Goal: Information Seeking & Learning: Learn about a topic

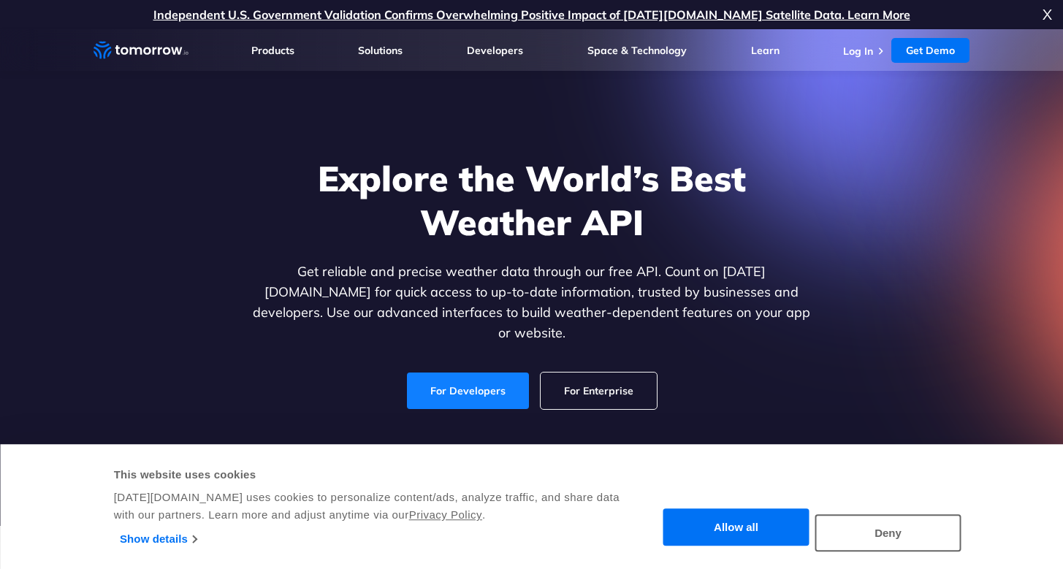
click at [490, 379] on link "For Developers" at bounding box center [468, 391] width 122 height 37
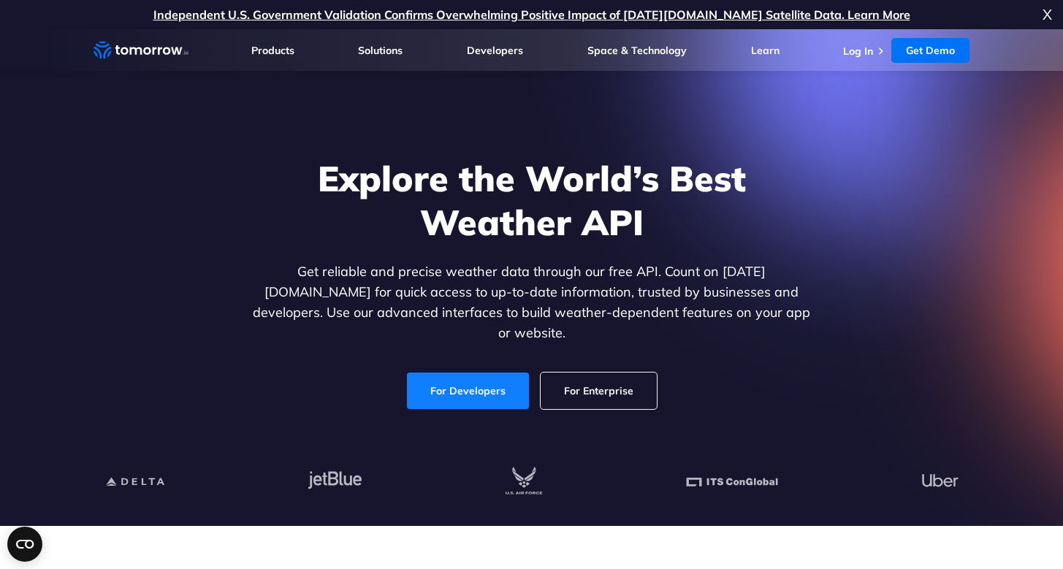
click at [444, 379] on link "For Developers" at bounding box center [468, 391] width 122 height 37
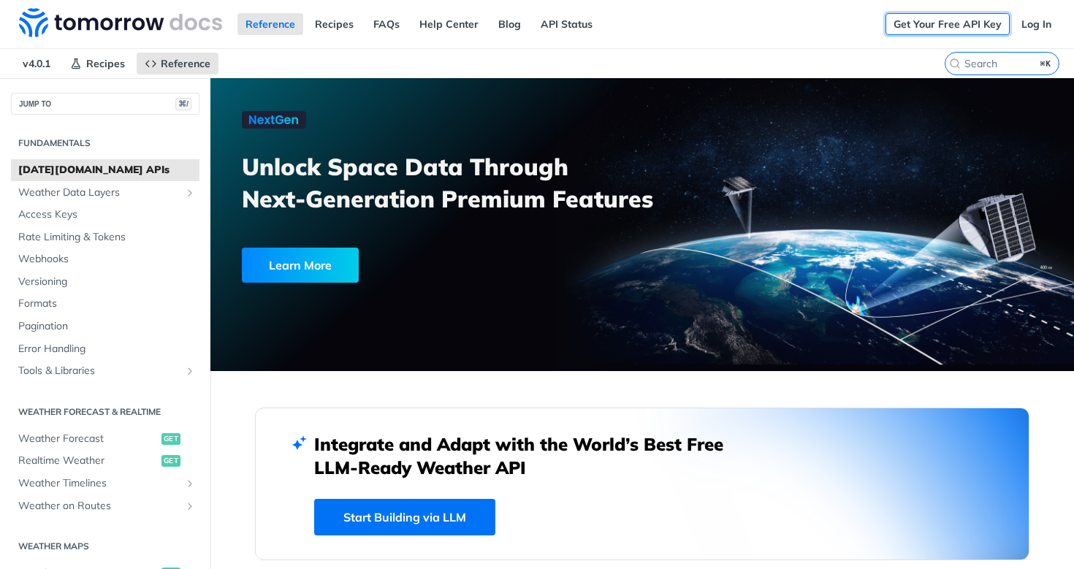
click at [935, 23] on link "Get Your Free API Key" at bounding box center [948, 24] width 124 height 22
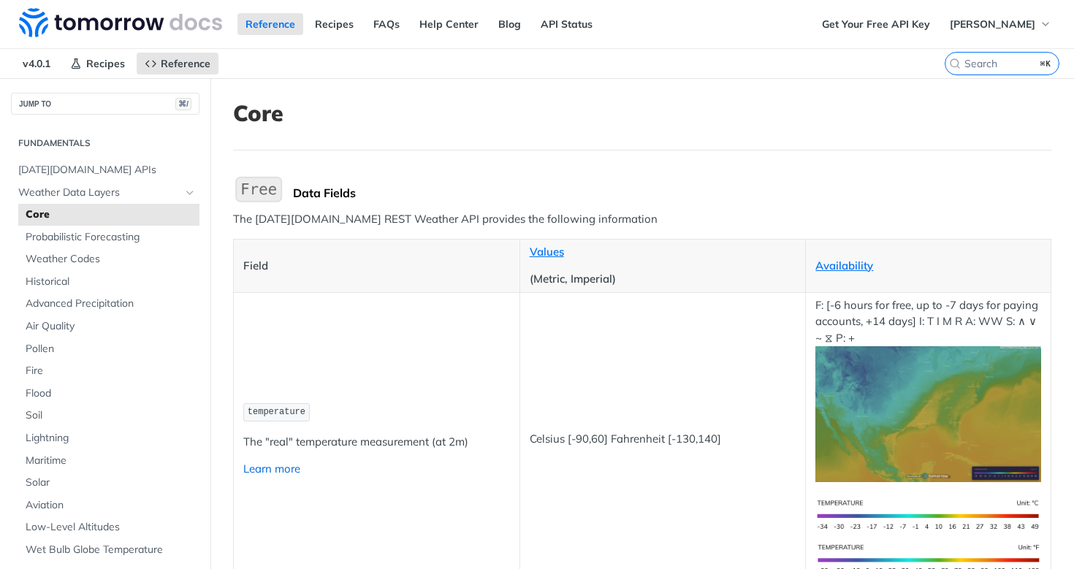
click at [269, 468] on link "Learn more" at bounding box center [271, 469] width 57 height 14
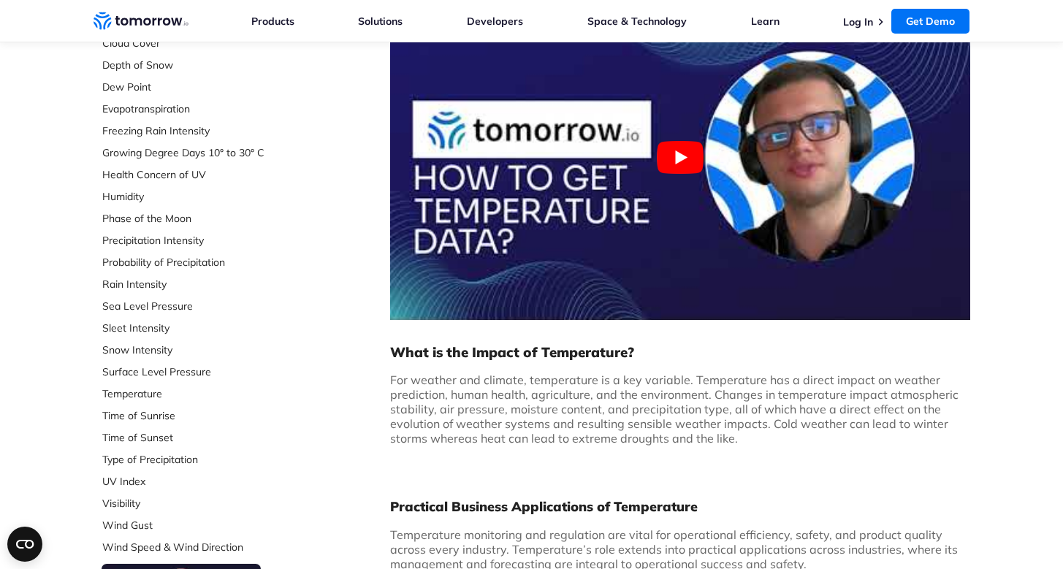
scroll to position [347, 0]
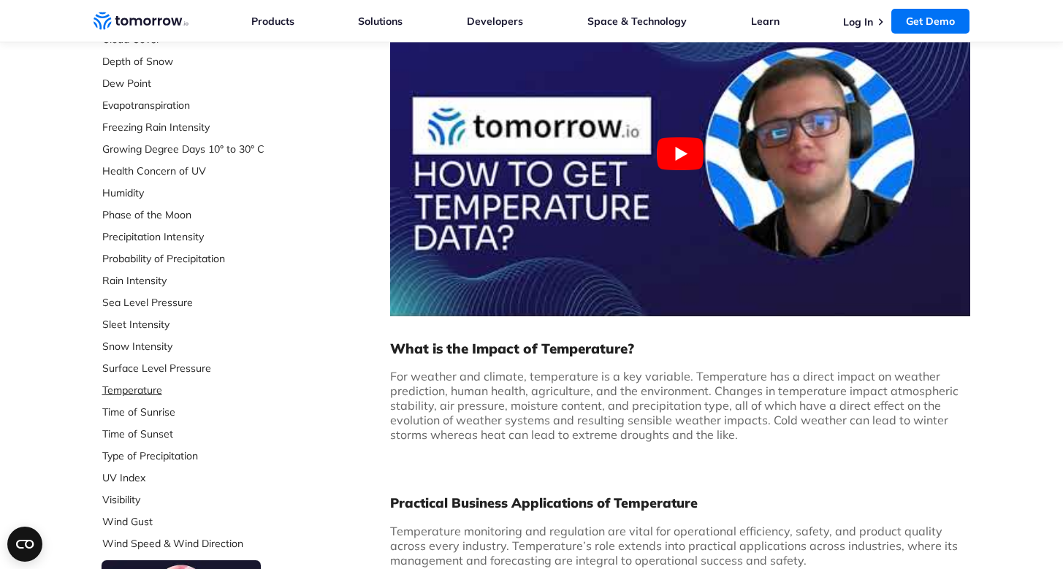
click at [134, 387] on link "Temperature" at bounding box center [199, 390] width 194 height 15
